Goal: Task Accomplishment & Management: Manage account settings

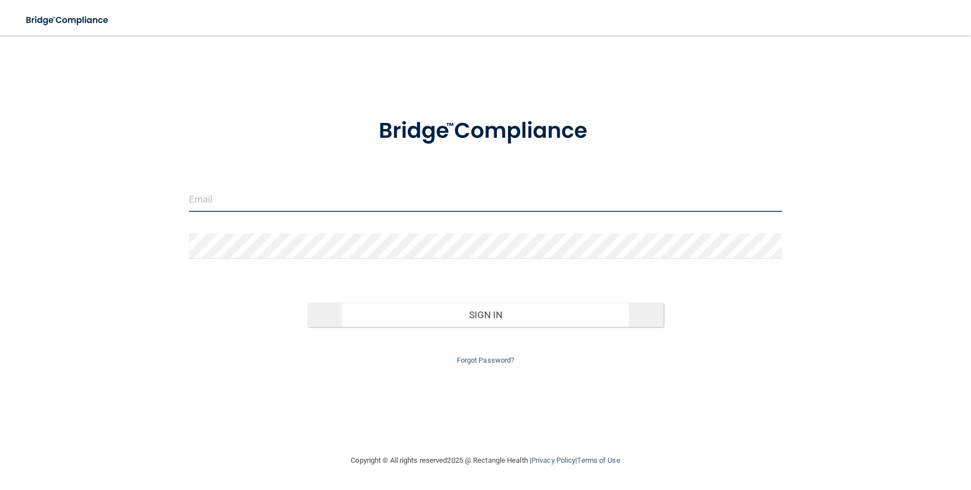
type input "[EMAIL_ADDRESS][DOMAIN_NAME]"
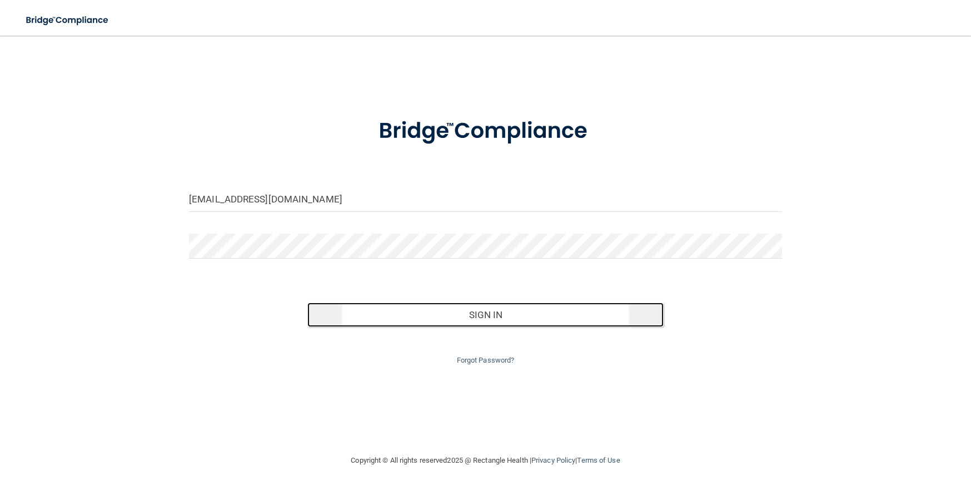
click at [395, 317] on button "Sign In" at bounding box center [485, 314] width 356 height 24
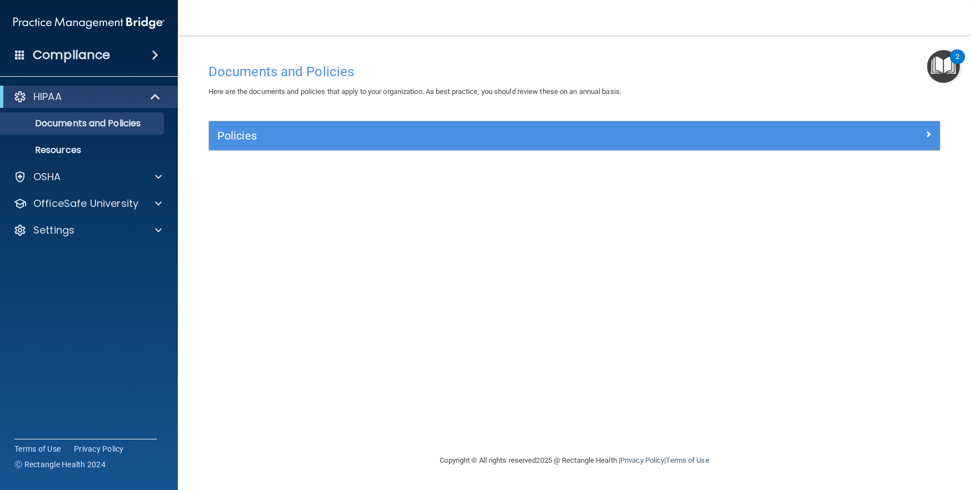
click at [123, 50] on div "Compliance" at bounding box center [89, 55] width 178 height 24
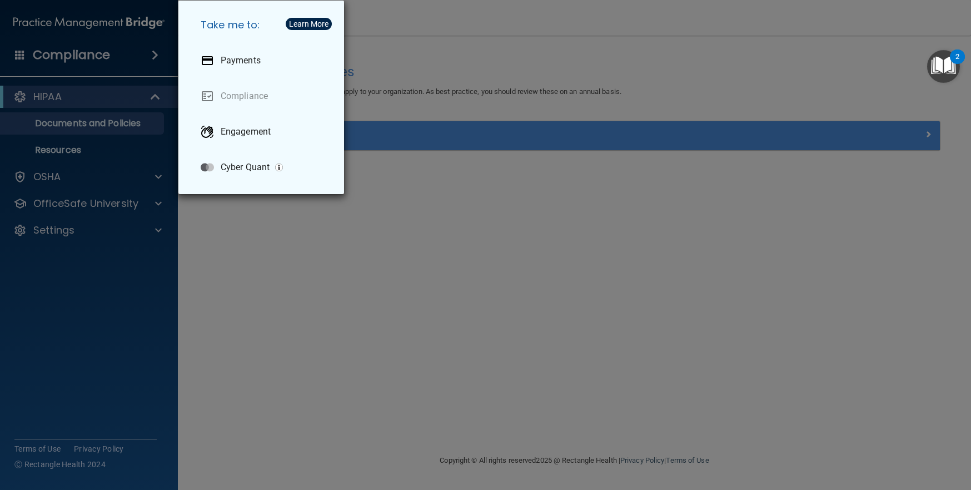
click at [72, 49] on div "Take me to: Payments Compliance Engagement Cyber Quant" at bounding box center [485, 245] width 971 height 490
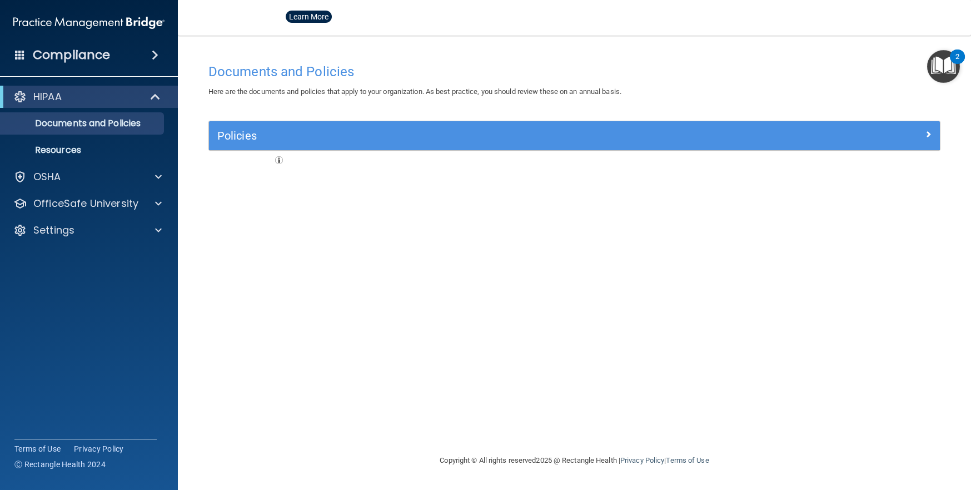
click at [88, 53] on h4 "Compliance" at bounding box center [71, 55] width 77 height 16
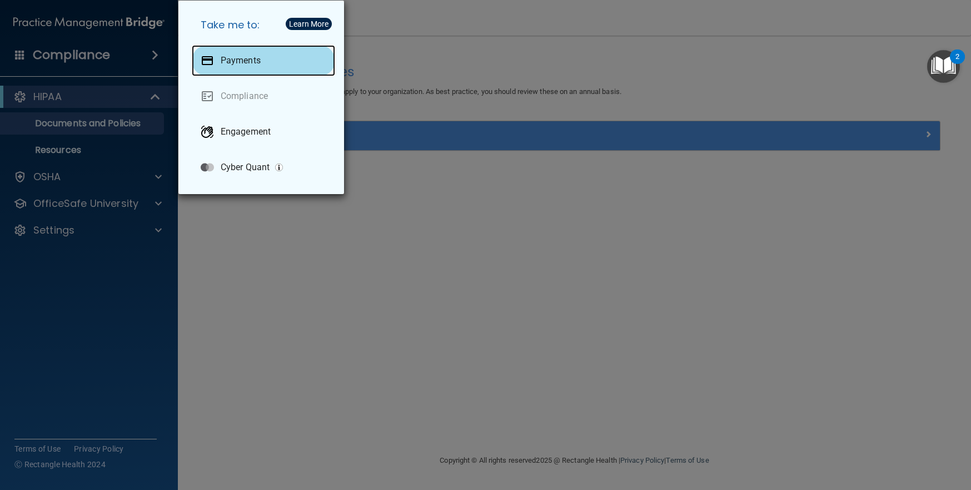
click at [257, 64] on p "Payments" at bounding box center [241, 60] width 40 height 11
click at [411, 64] on div "Take me to: Payments Compliance Engagement Cyber Quant" at bounding box center [485, 245] width 971 height 490
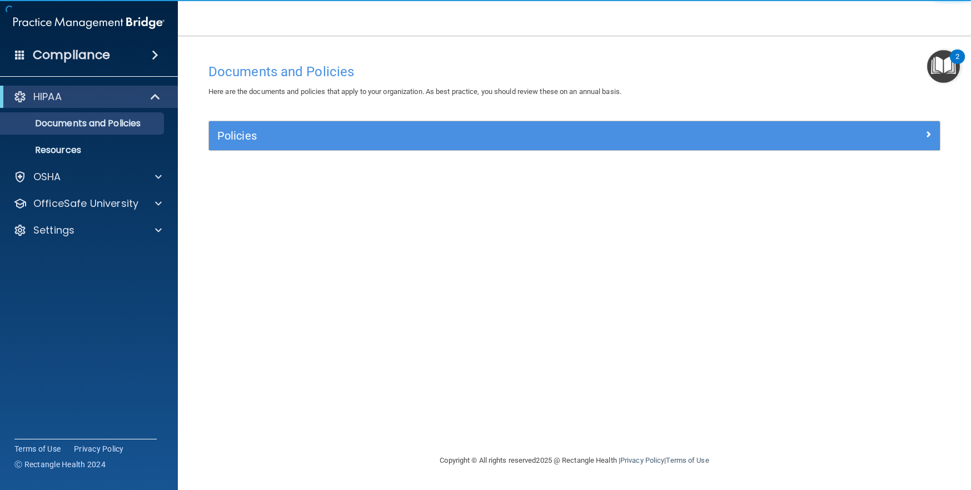
click at [156, 54] on span at bounding box center [155, 54] width 7 height 13
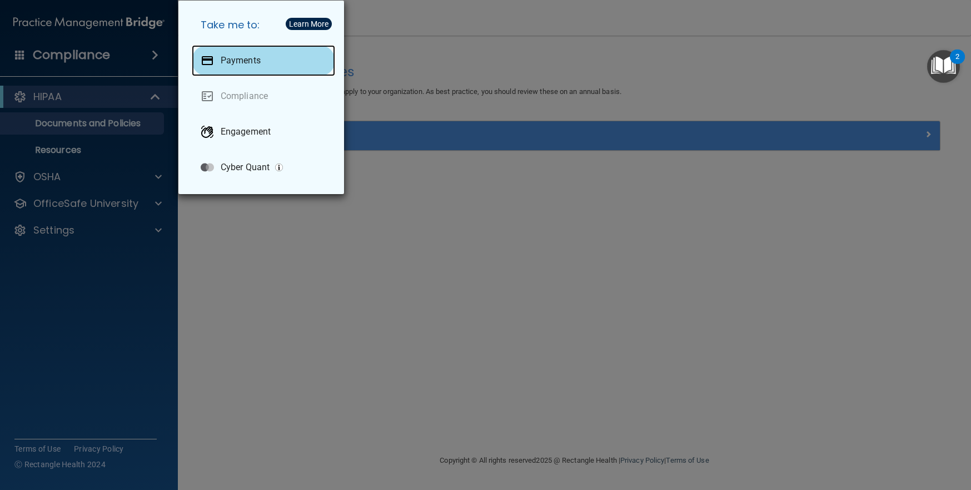
click at [242, 64] on p "Payments" at bounding box center [241, 60] width 40 height 11
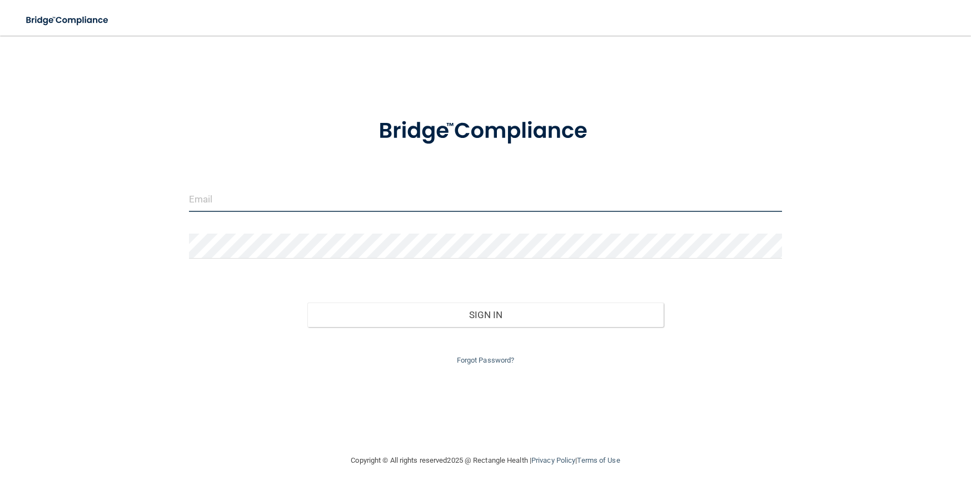
type input "[EMAIL_ADDRESS][DOMAIN_NAME]"
click at [924, 76] on div "kdmfbhansen5@gmail.com Invalid email/password. You don't have permission to acc…" at bounding box center [485, 245] width 926 height 396
